Goal: Task Accomplishment & Management: Use online tool/utility

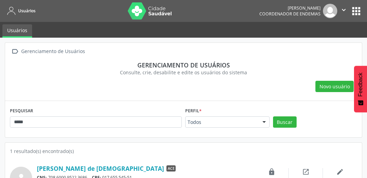
scroll to position [21, 0]
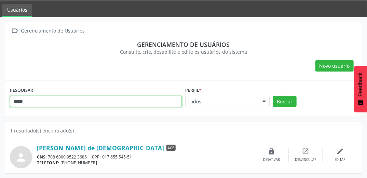
click at [111, 104] on input "*****" at bounding box center [96, 102] width 172 height 12
type input "*"
click at [273, 96] on button "Buscar" at bounding box center [285, 102] width 24 height 12
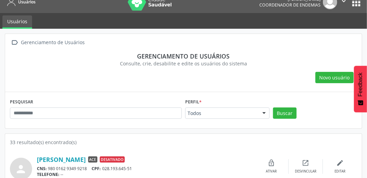
scroll to position [0, 0]
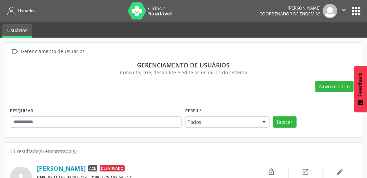
click at [287, 54] on div " Gerenciamento de Usuários" at bounding box center [183, 51] width 347 height 10
drag, startPoint x: 362, startPoint y: 0, endPoint x: 258, endPoint y: 54, distance: 117.6
click at [258, 54] on div " Gerenciamento de Usuários" at bounding box center [183, 51] width 347 height 10
click at [238, 55] on div " Gerenciamento de Usuários" at bounding box center [183, 51] width 347 height 10
drag, startPoint x: 352, startPoint y: 0, endPoint x: 253, endPoint y: 53, distance: 111.9
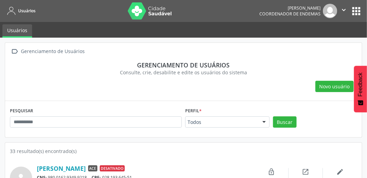
click at [254, 53] on div " Gerenciamento de Usuários" at bounding box center [183, 51] width 347 height 10
click at [287, 73] on div "Consulte, crie, desabilite e edite os usuários do sistema" at bounding box center [184, 72] width 338 height 7
click at [280, 65] on div "Gerenciamento de usuários" at bounding box center [184, 65] width 338 height 8
click at [258, 57] on div " Gerenciamento de Usuários Gerenciamento de usuários Consulte, crie, desabilit…" at bounding box center [183, 72] width 357 height 58
drag, startPoint x: 258, startPoint y: 57, endPoint x: 276, endPoint y: 66, distance: 20.0
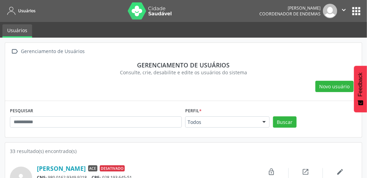
click at [276, 66] on div "Gerenciamento de usuários" at bounding box center [184, 65] width 338 height 8
click at [293, 55] on div " Gerenciamento de Usuários" at bounding box center [183, 51] width 347 height 10
drag, startPoint x: 295, startPoint y: 45, endPoint x: 266, endPoint y: 67, distance: 36.6
click at [266, 67] on div " Gerenciamento de Usuários Gerenciamento de usuários Consulte, crie, desabilit…" at bounding box center [183, 72] width 357 height 58
click at [99, 85] on div "Novo usuário" at bounding box center [183, 87] width 347 height 12
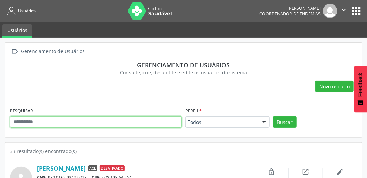
click at [106, 122] on input "text" at bounding box center [96, 122] width 172 height 12
click at [273, 116] on button "Buscar" at bounding box center [285, 122] width 24 height 12
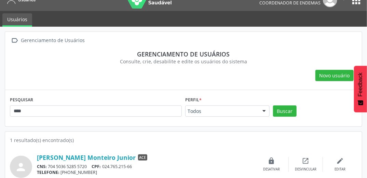
scroll to position [21, 0]
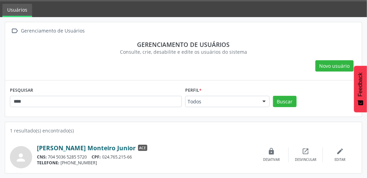
click at [83, 147] on link "[PERSON_NAME] Monteiro Junior" at bounding box center [86, 148] width 99 height 8
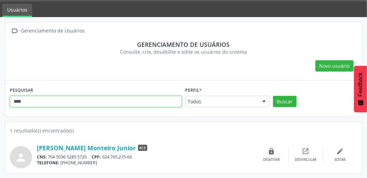
click at [90, 101] on input "****" at bounding box center [96, 102] width 172 height 12
type input "*"
click at [273, 96] on button "Buscar" at bounding box center [285, 102] width 24 height 12
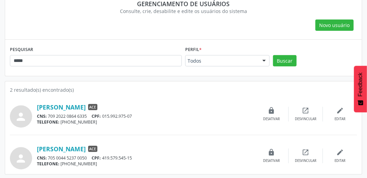
scroll to position [62, 0]
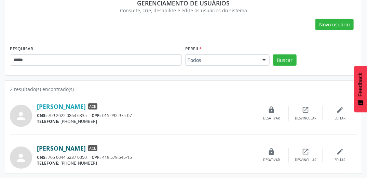
click at [63, 147] on link "[PERSON_NAME]" at bounding box center [61, 148] width 49 height 8
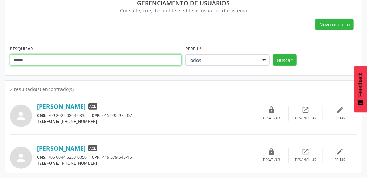
click at [100, 60] on input "*****" at bounding box center [96, 60] width 172 height 12
type input "*"
click at [273, 54] on button "Buscar" at bounding box center [285, 60] width 24 height 12
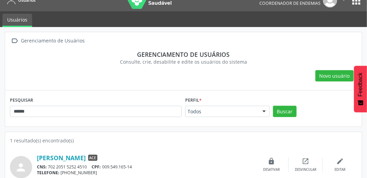
scroll to position [21, 0]
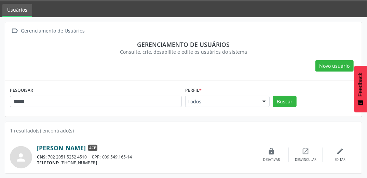
click at [86, 148] on link "[PERSON_NAME]" at bounding box center [61, 148] width 49 height 8
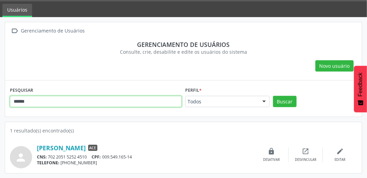
click at [118, 103] on input "******" at bounding box center [96, 102] width 172 height 12
type input "*"
click at [273, 96] on button "Buscar" at bounding box center [285, 102] width 24 height 12
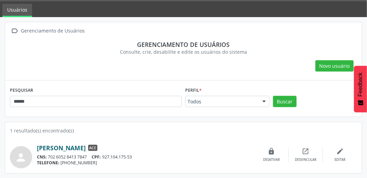
click at [72, 148] on link "[PERSON_NAME]" at bounding box center [61, 148] width 49 height 8
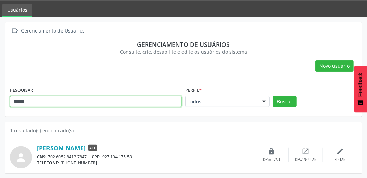
click at [58, 103] on input "******" at bounding box center [96, 102] width 172 height 12
type input "*"
click at [273, 96] on button "Buscar" at bounding box center [285, 102] width 24 height 12
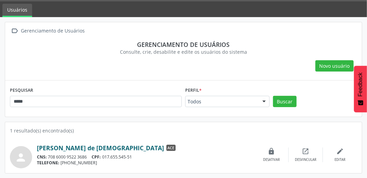
click at [69, 148] on link "[PERSON_NAME] de [DEMOGRAPHIC_DATA]" at bounding box center [100, 148] width 127 height 8
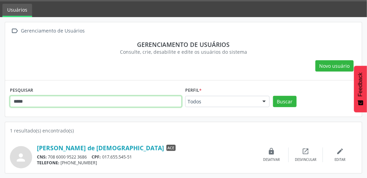
click at [49, 101] on input "*****" at bounding box center [96, 102] width 172 height 12
type input "*"
click at [273, 96] on button "Buscar" at bounding box center [285, 102] width 24 height 12
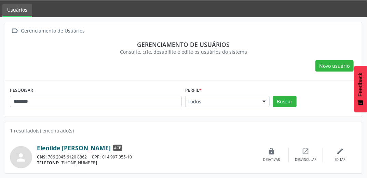
click at [89, 147] on link "Elenilde [PERSON_NAME]" at bounding box center [74, 148] width 74 height 8
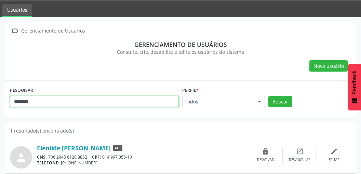
click at [63, 101] on input "********" at bounding box center [94, 102] width 169 height 12
click at [268, 96] on button "Buscar" at bounding box center [280, 102] width 24 height 12
click at [63, 102] on input "********" at bounding box center [94, 102] width 169 height 12
click at [268, 96] on button "Buscar" at bounding box center [280, 102] width 24 height 12
click at [65, 104] on input "********" at bounding box center [94, 102] width 169 height 12
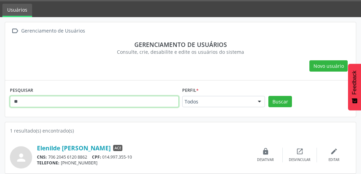
type input "*"
click at [268, 96] on button "Buscar" at bounding box center [280, 102] width 24 height 12
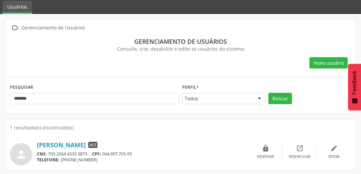
scroll to position [25, 0]
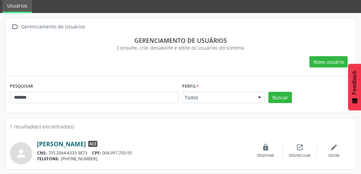
click at [70, 144] on link "[PERSON_NAME]" at bounding box center [61, 144] width 49 height 8
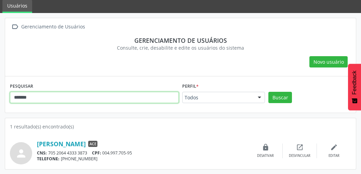
click at [96, 98] on input "*******" at bounding box center [94, 98] width 169 height 12
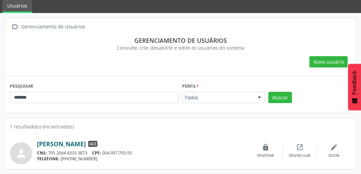
click at [86, 145] on link "[PERSON_NAME]" at bounding box center [61, 144] width 49 height 8
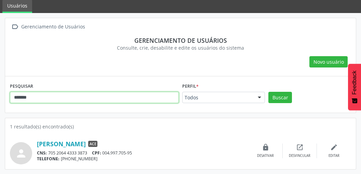
click at [115, 97] on input "*******" at bounding box center [94, 98] width 169 height 12
type input "*"
click at [268, 92] on button "Buscar" at bounding box center [280, 98] width 24 height 12
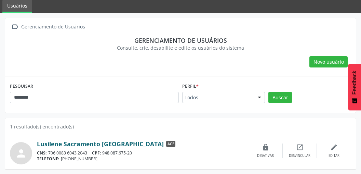
click at [82, 143] on link "Lusilene Sacramento [GEOGRAPHIC_DATA]" at bounding box center [100, 144] width 127 height 8
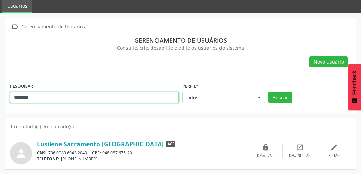
click at [61, 98] on input "********" at bounding box center [94, 98] width 169 height 12
type input "*"
type input "********"
click at [268, 92] on button "Buscar" at bounding box center [280, 98] width 24 height 12
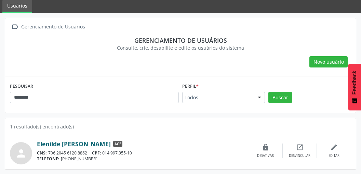
click at [68, 142] on link "Elenilde [PERSON_NAME]" at bounding box center [74, 144] width 74 height 8
